Goal: Task Accomplishment & Management: Complete application form

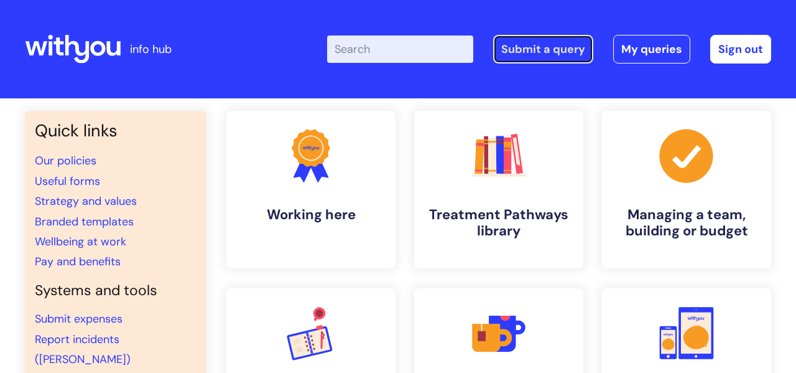
click at [546, 48] on link "Submit a query" at bounding box center [543, 49] width 100 height 29
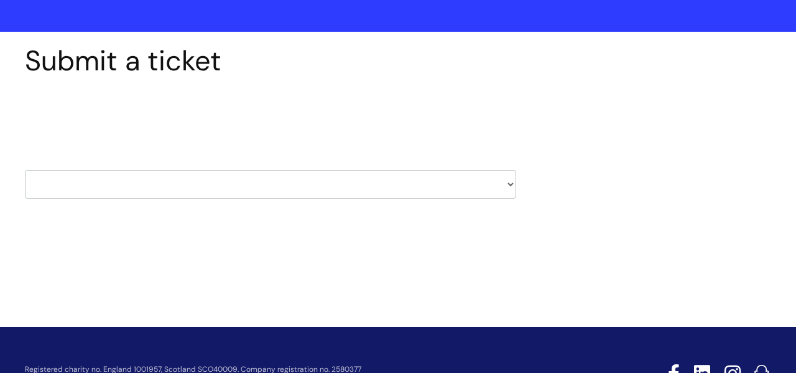
scroll to position [73, 0]
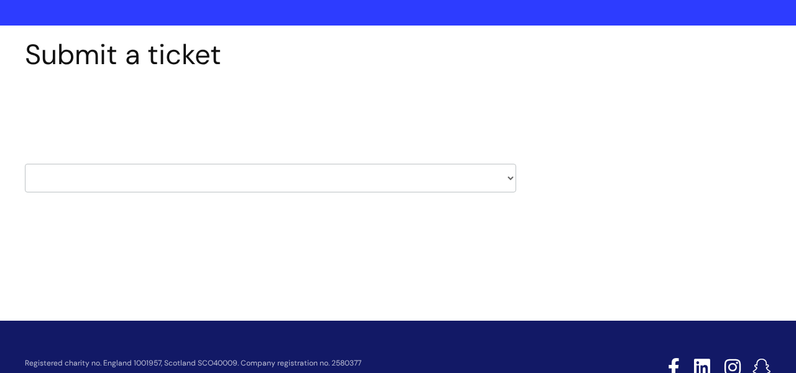
click at [503, 179] on select "HR / People IT and Support Clinical Drug Alerts Finance Accounts Data Support T…" at bounding box center [271, 178] width 492 height 29
select select "payroll"
click at [25, 164] on select "HR / People IT and Support Clinical Drug Alerts Finance Accounts Data Support T…" at bounding box center [271, 178] width 492 height 29
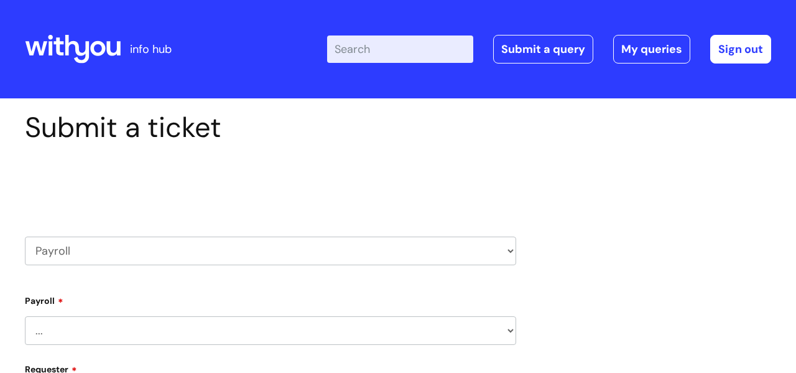
select select "80004157224"
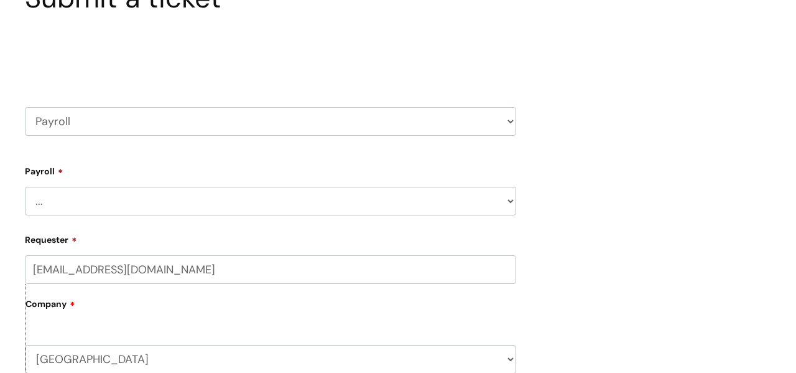
scroll to position [151, 0]
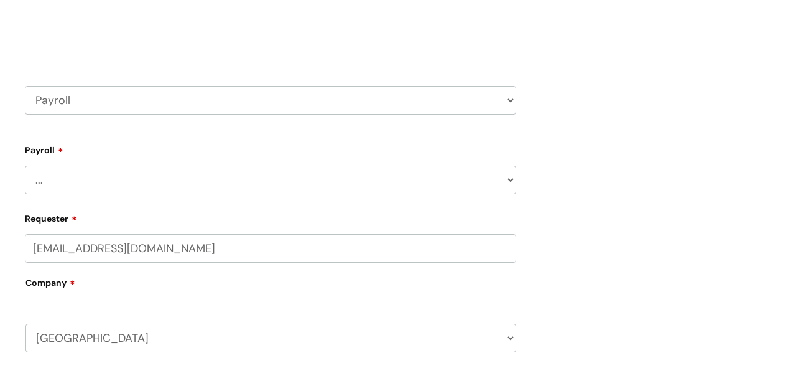
click at [205, 171] on select "... New Hires bank details/starter checklist forms Payroll queries Receiving in…" at bounding box center [271, 180] width 492 height 29
select select "Payroll queries"
click at [25, 166] on select "... New Hires bank details/starter checklist forms Payroll queries Receiving in…" at bounding box center [271, 180] width 492 height 29
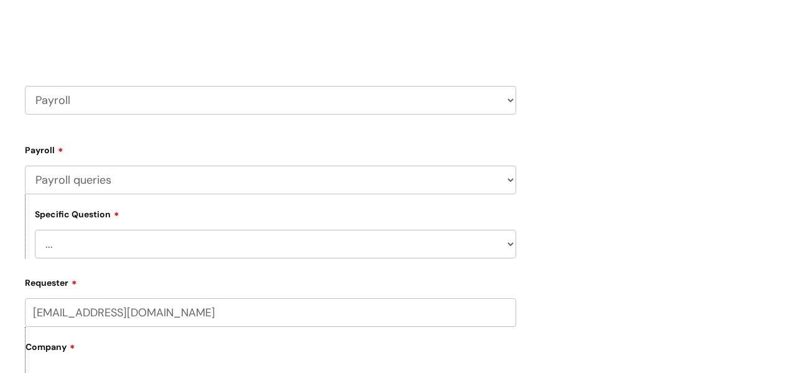
click at [170, 239] on select "... Changes queries Timesheet queries Salary and absence queries" at bounding box center [276, 244] width 482 height 29
select select "Salary and absence queries"
click at [35, 230] on select "... Changes queries Timesheet queries Salary and absence queries" at bounding box center [276, 244] width 482 height 29
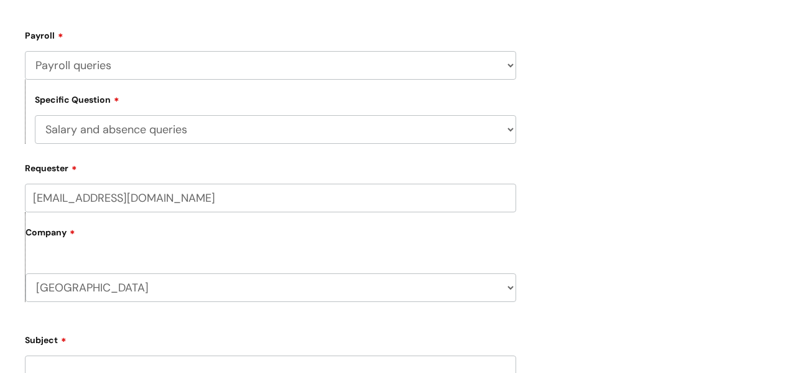
scroll to position [274, 0]
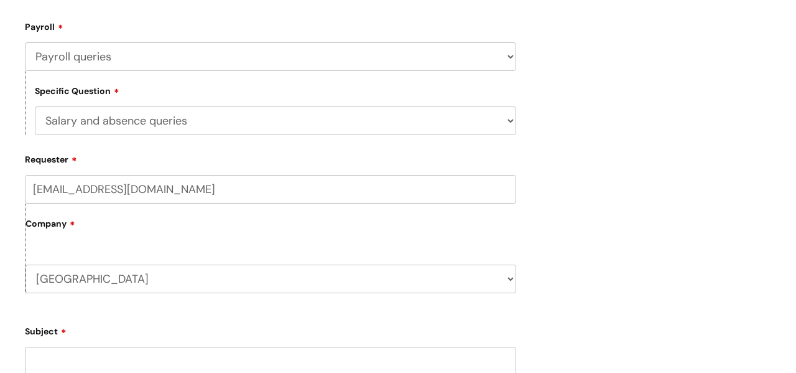
click at [58, 187] on input "[EMAIL_ADDRESS][DOMAIN_NAME]" at bounding box center [271, 189] width 492 height 29
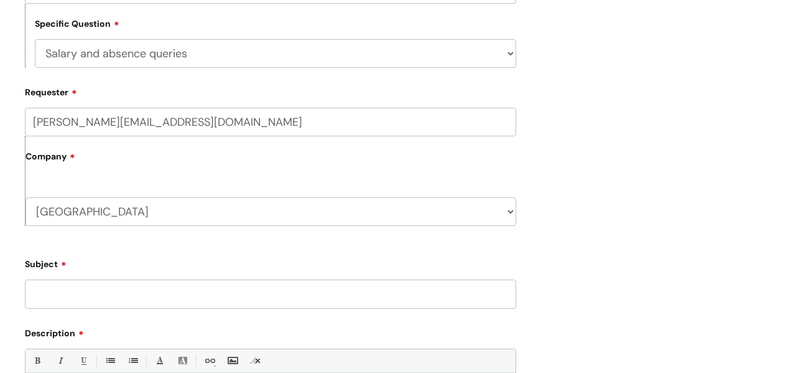
scroll to position [342, 0]
type input "[PERSON_NAME][EMAIL_ADDRESS][DOMAIN_NAME]"
click at [177, 244] on form "Type Of Request ... Accounts (Finance) Alerts! (For clinical team) Data Protect…" at bounding box center [271, 257] width 492 height 618
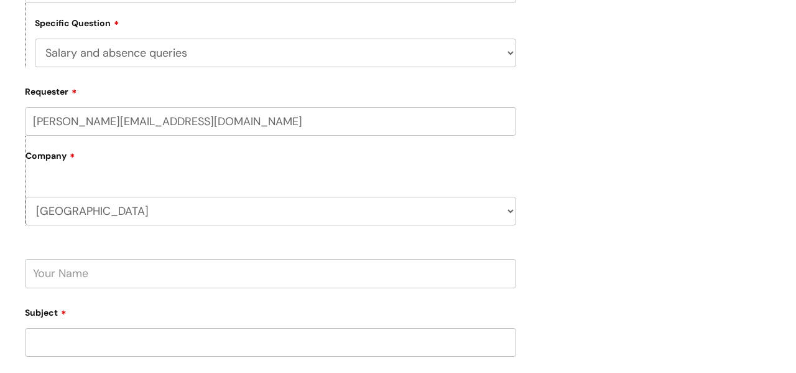
click at [169, 273] on input "text" at bounding box center [271, 273] width 492 height 29
type input "[PERSON_NAME]"
click at [94, 350] on input "Subject" at bounding box center [271, 342] width 492 height 29
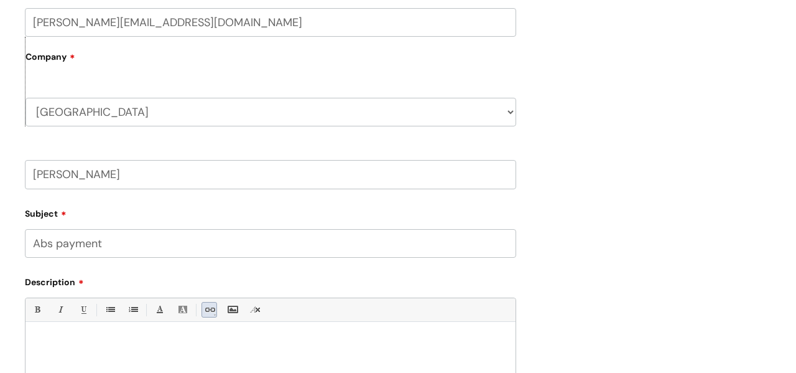
scroll to position [484, 0]
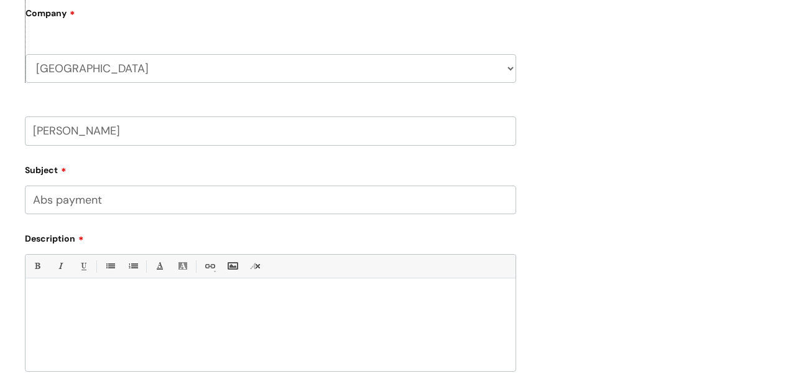
type input "Abs payment"
click at [128, 301] on p at bounding box center [271, 299] width 472 height 11
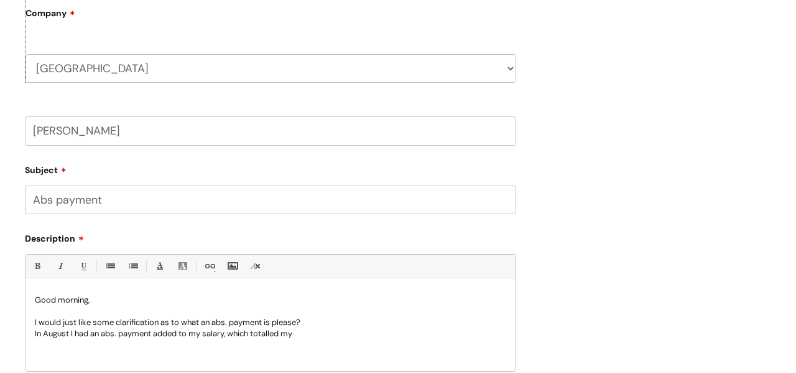
click at [549, 108] on div "Submit a ticket Select issue type HR / People IT and Support Clinical Drug Aler…" at bounding box center [398, 58] width 765 height 862
click at [317, 333] on p "In August I had an abs. payment added to my salary, which totalled my" at bounding box center [271, 333] width 472 height 11
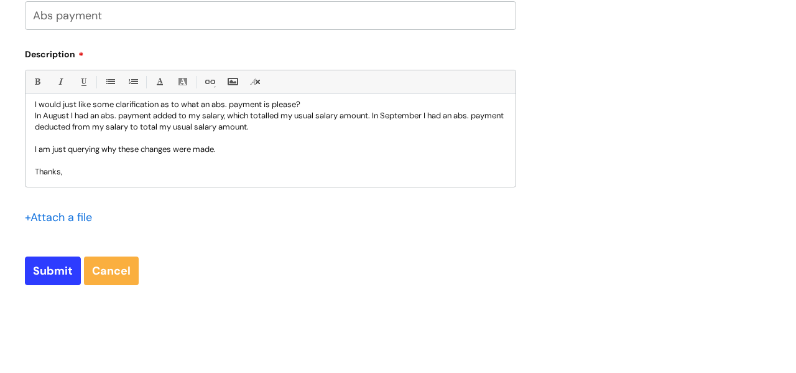
scroll to position [679, 0]
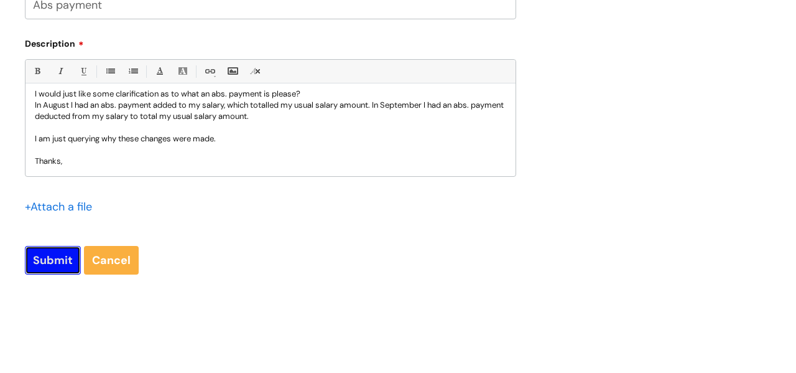
click at [47, 257] on input "Submit" at bounding box center [53, 260] width 56 height 29
type input "Please Wait..."
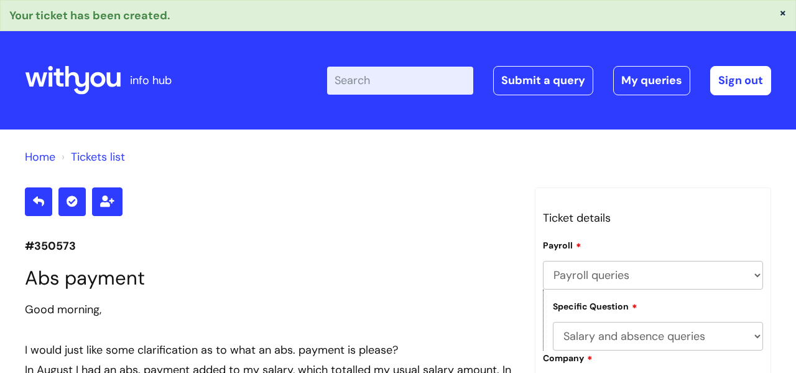
select select "Payroll queries"
select select "Salary and absence queries"
click at [735, 78] on link "Sign out" at bounding box center [741, 80] width 61 height 29
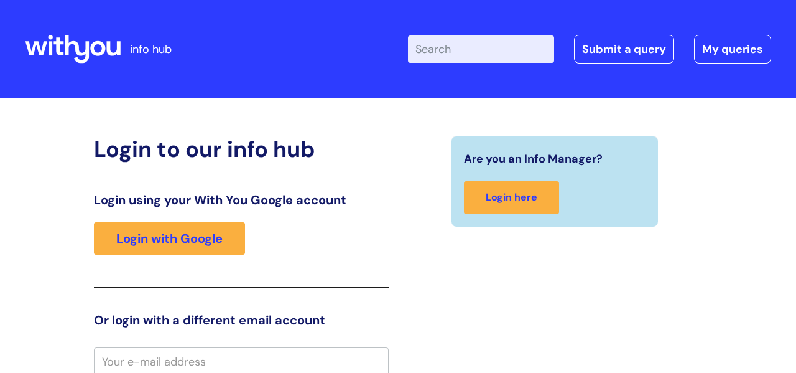
scroll to position [2, 0]
